Goal: Task Accomplishment & Management: Complete application form

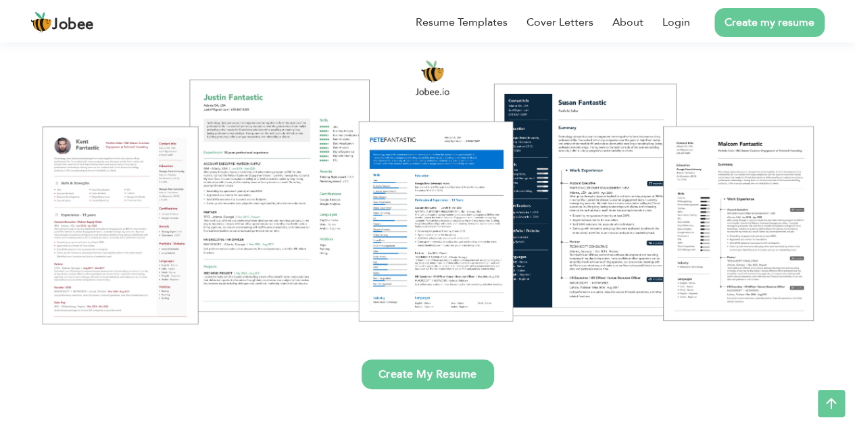
scroll to position [130, 0]
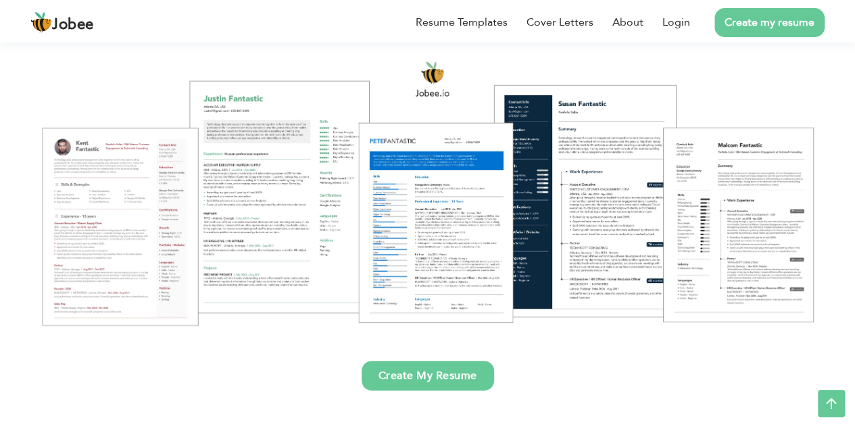
click at [431, 376] on link "Create My Resume" at bounding box center [427, 376] width 132 height 30
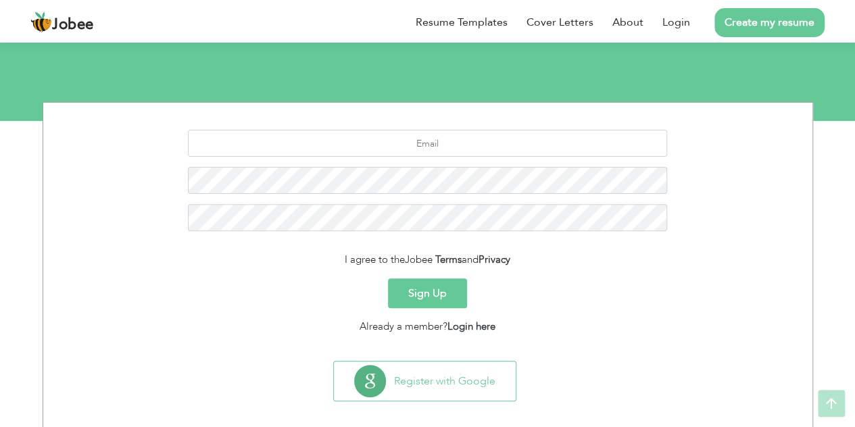
scroll to position [124, 0]
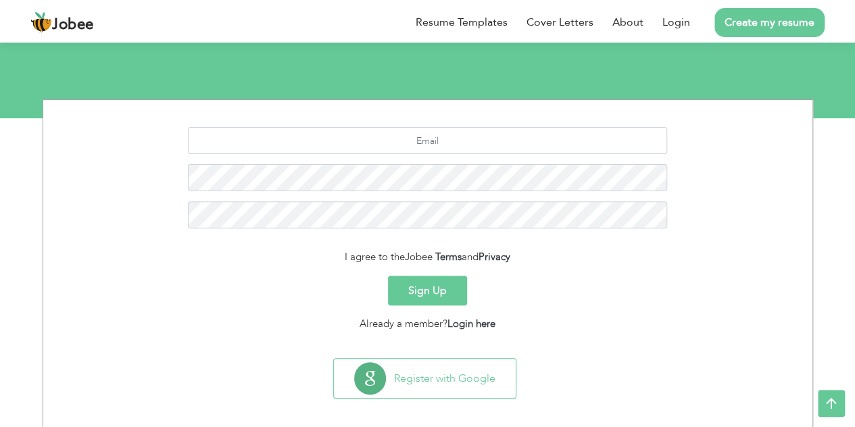
click at [418, 293] on button "Sign Up" at bounding box center [427, 291] width 79 height 30
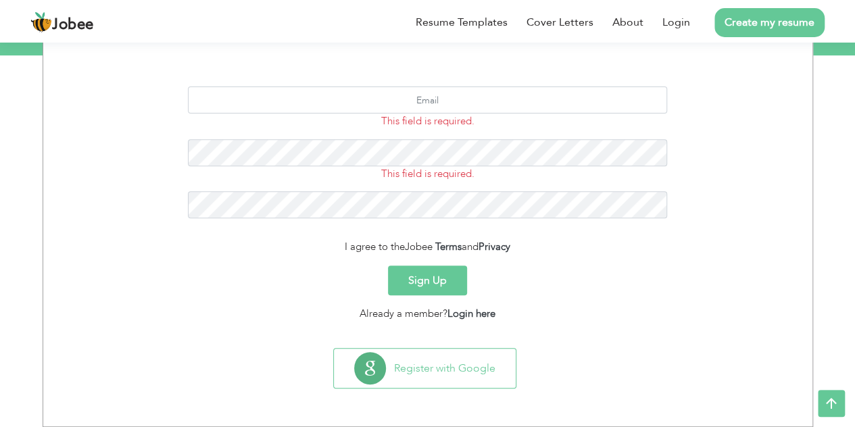
scroll to position [186, 0]
click at [478, 311] on link "Login here" at bounding box center [471, 314] width 48 height 14
